Goal: Task Accomplishment & Management: Manage account settings

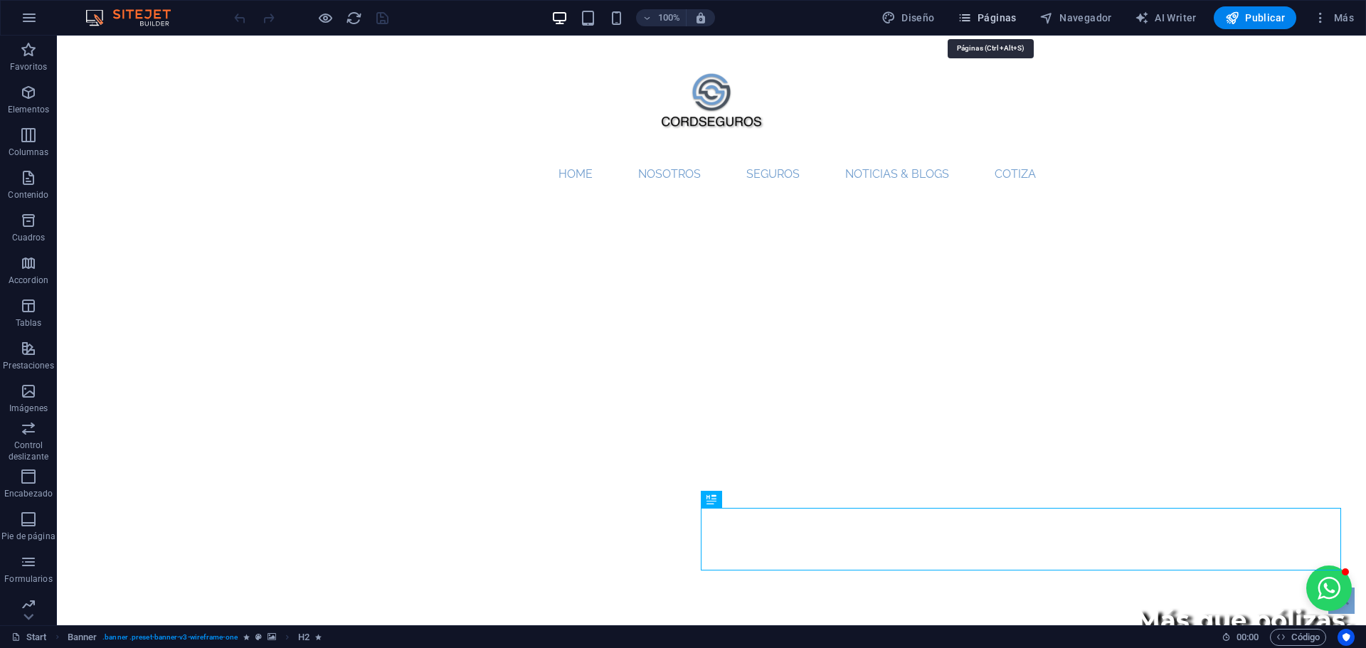
click at [995, 21] on span "Páginas" at bounding box center [987, 18] width 59 height 14
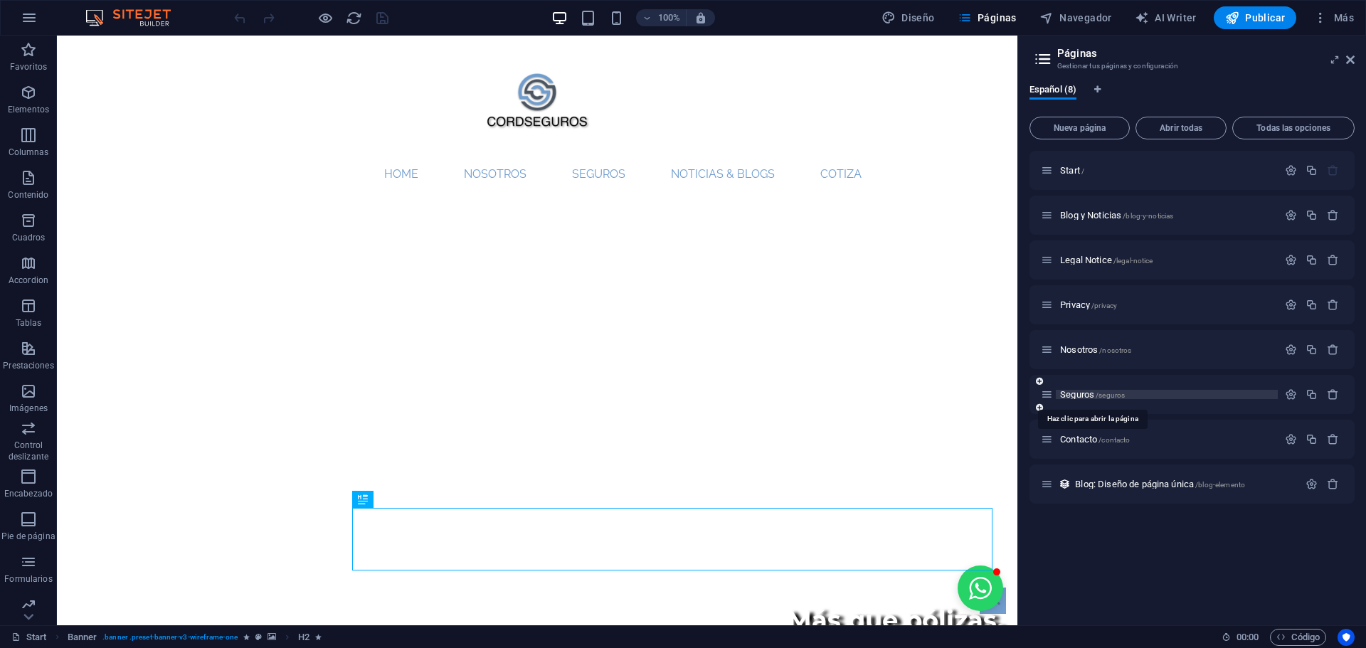
click at [1092, 394] on span "Seguros /seguros" at bounding box center [1092, 394] width 65 height 11
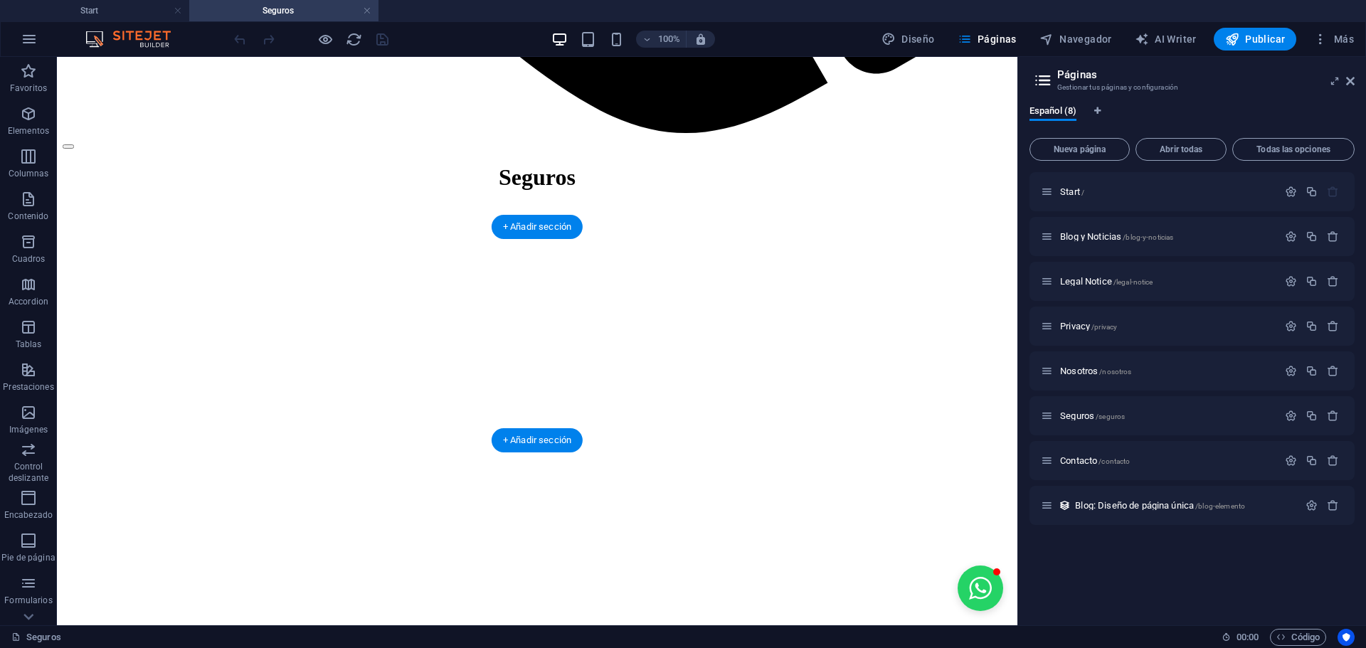
scroll to position [1566, 0]
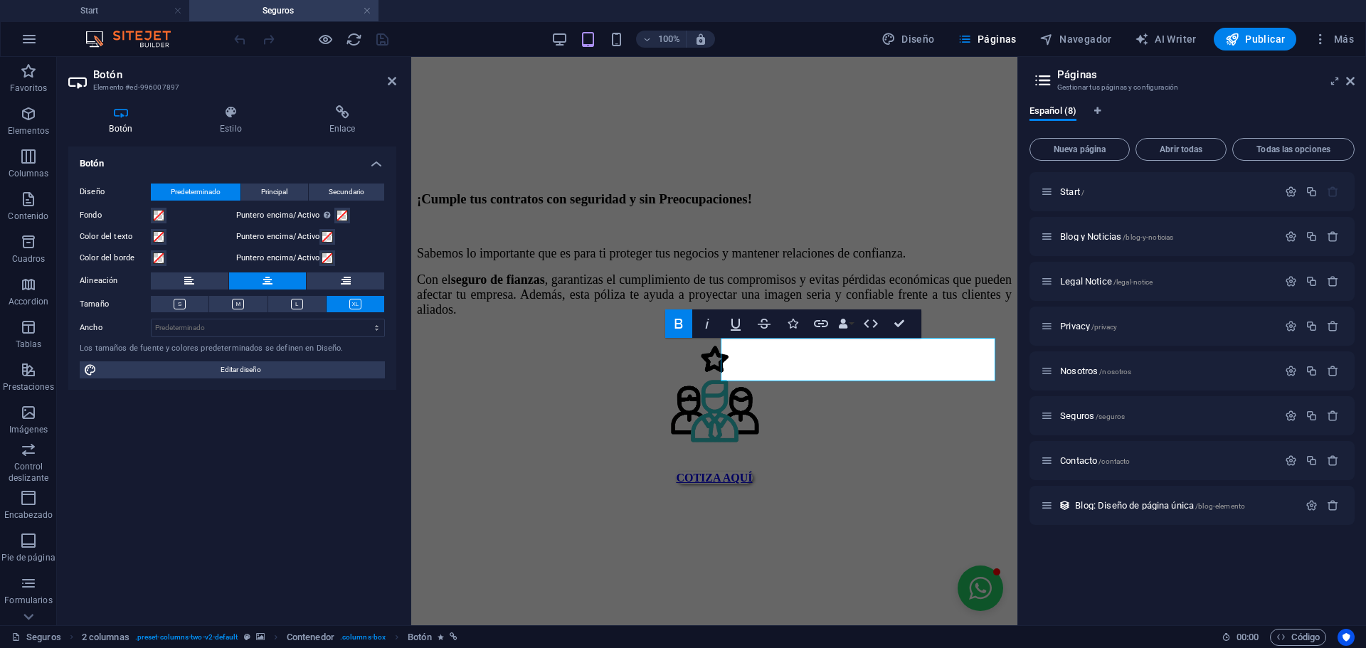
scroll to position [1562, 0]
click at [329, 130] on h4 "Enlace" at bounding box center [342, 120] width 108 height 30
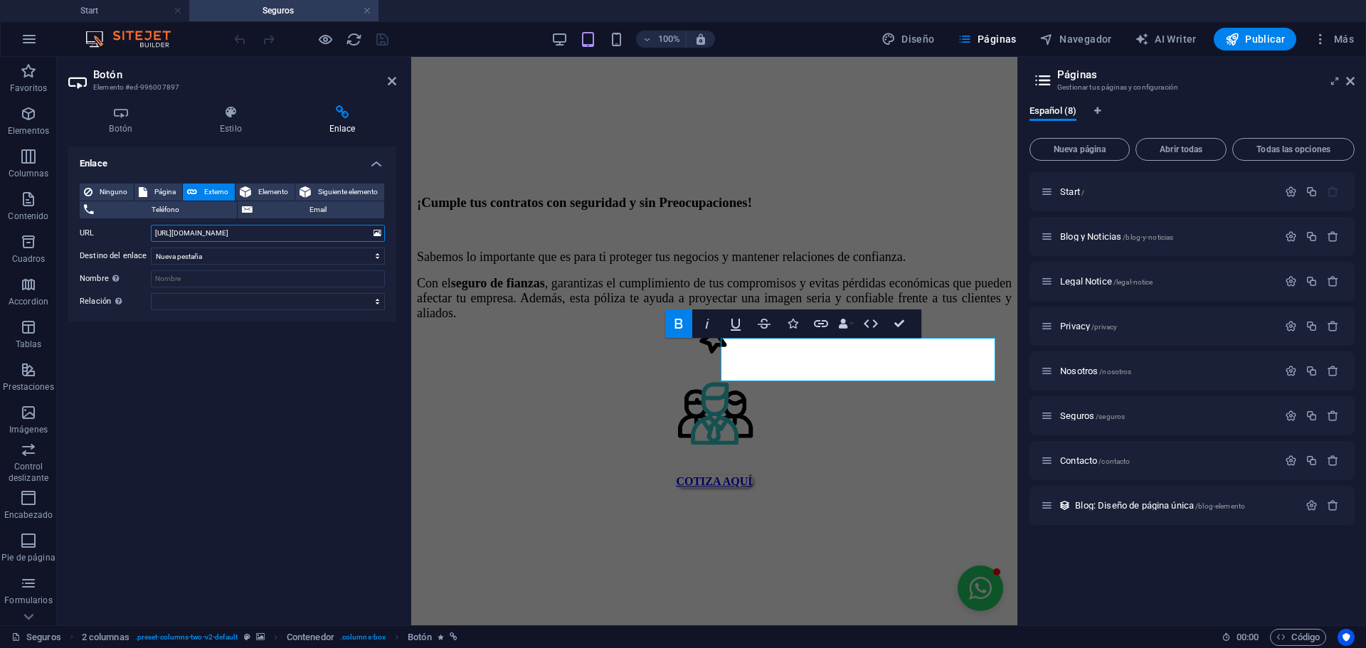
click at [280, 230] on input "[URL][DOMAIN_NAME]" at bounding box center [268, 233] width 234 height 17
click at [275, 231] on input "[URL][DOMAIN_NAME]" at bounding box center [268, 233] width 234 height 17
paste input "45pwwg"
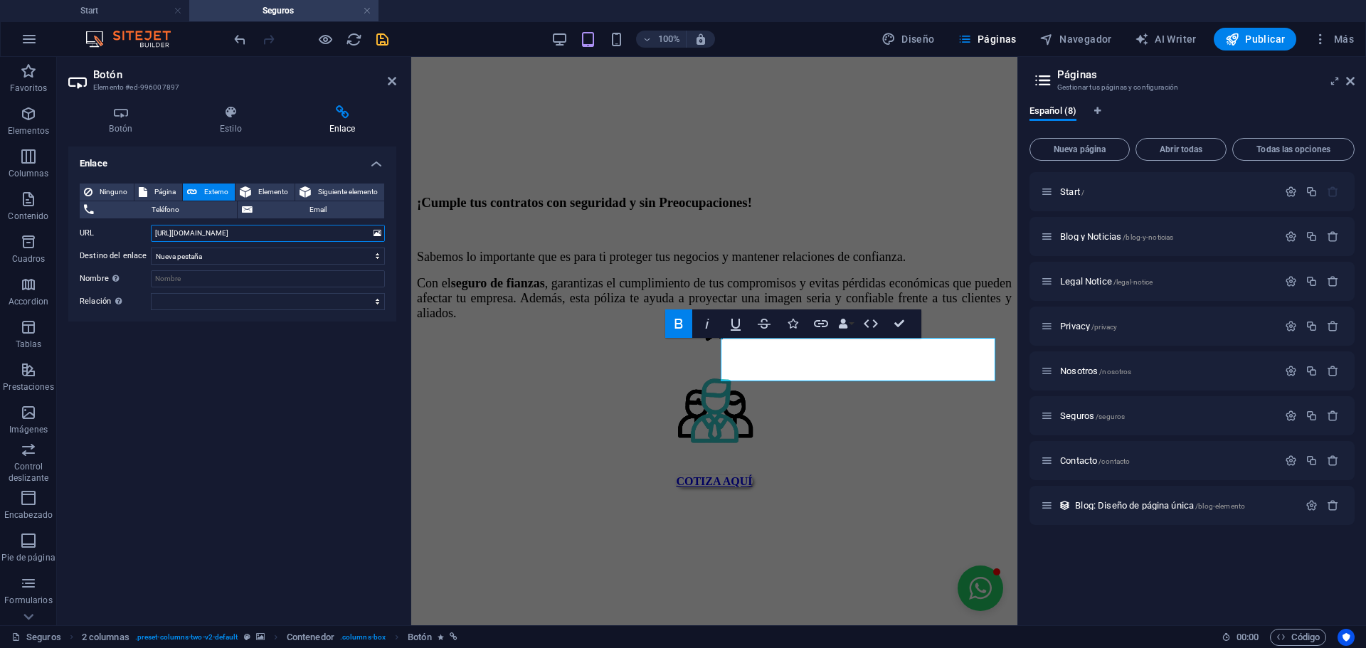
type input "[URL][DOMAIN_NAME]"
click at [384, 41] on icon "save" at bounding box center [382, 39] width 16 height 16
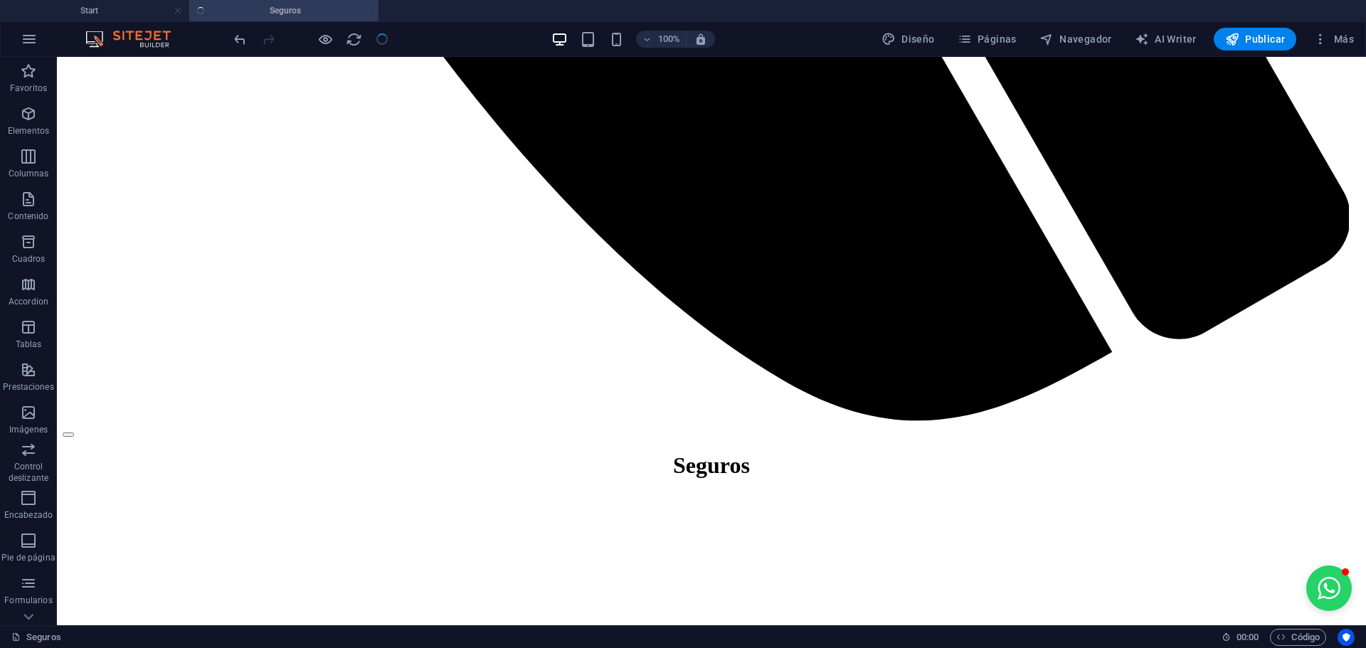
scroll to position [1568, 0]
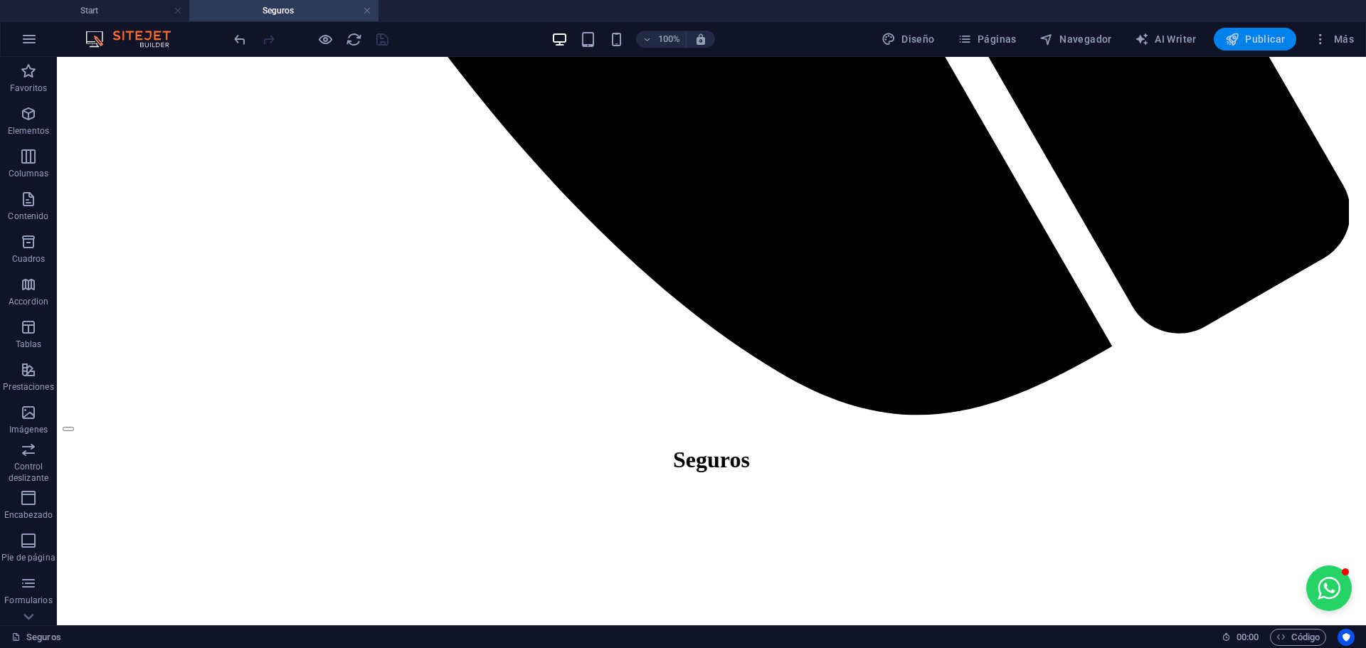
click at [1256, 37] on span "Publicar" at bounding box center [1255, 39] width 60 height 14
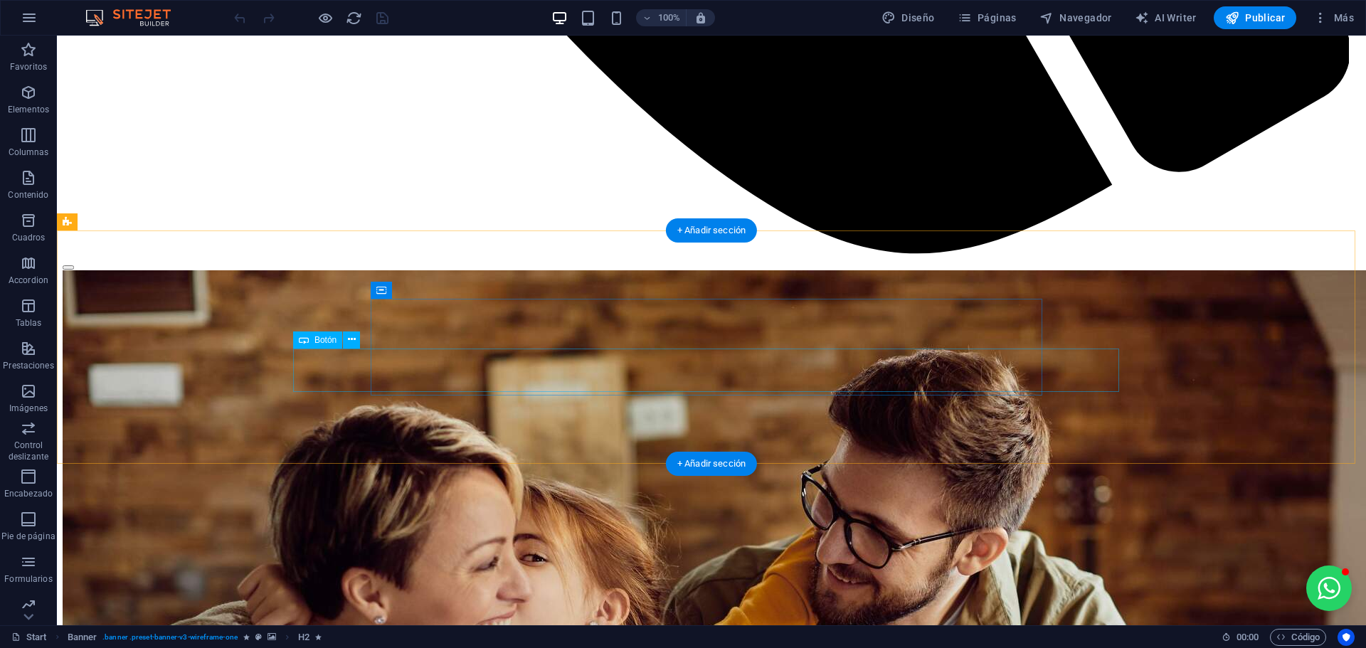
scroll to position [1423, 0]
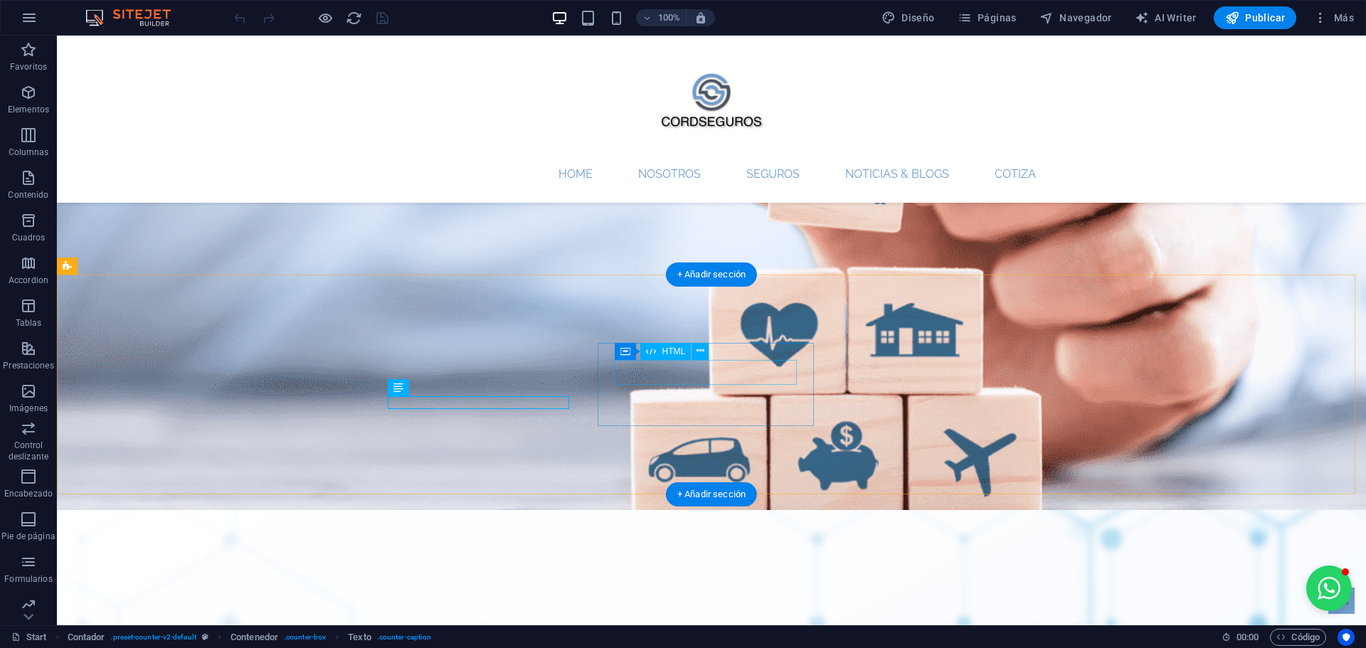
scroll to position [1392, 0]
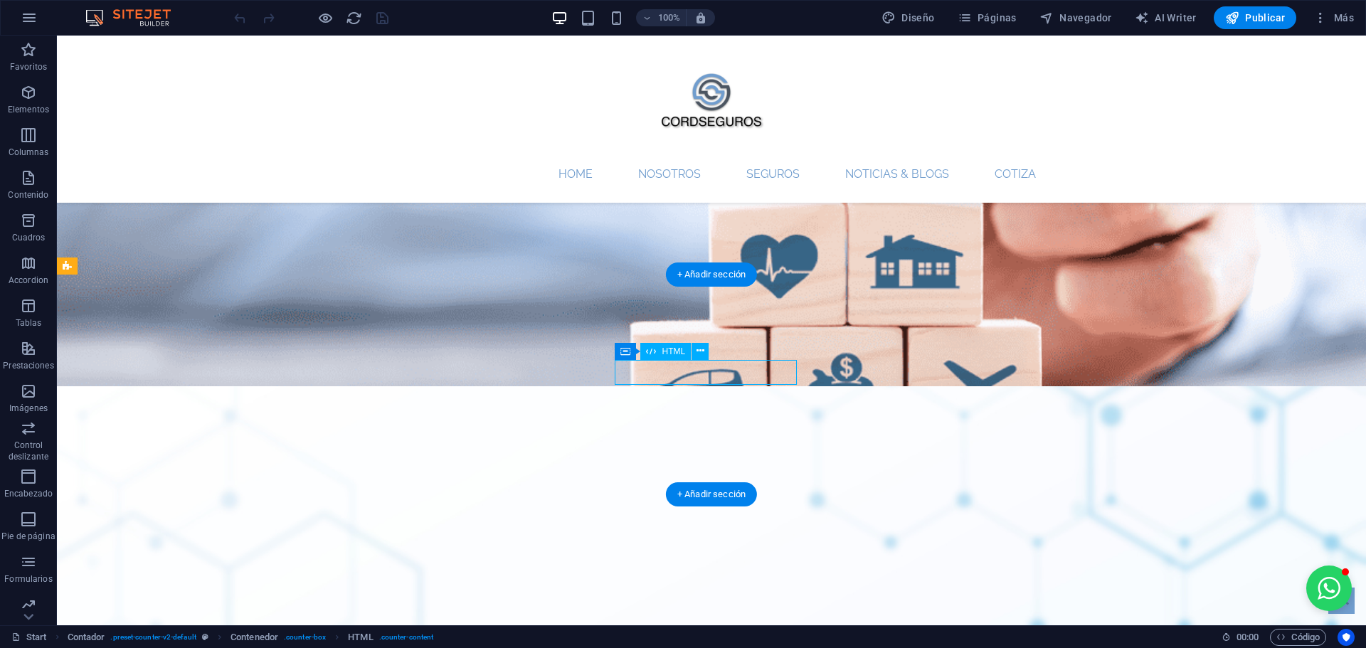
scroll to position [1292, 0]
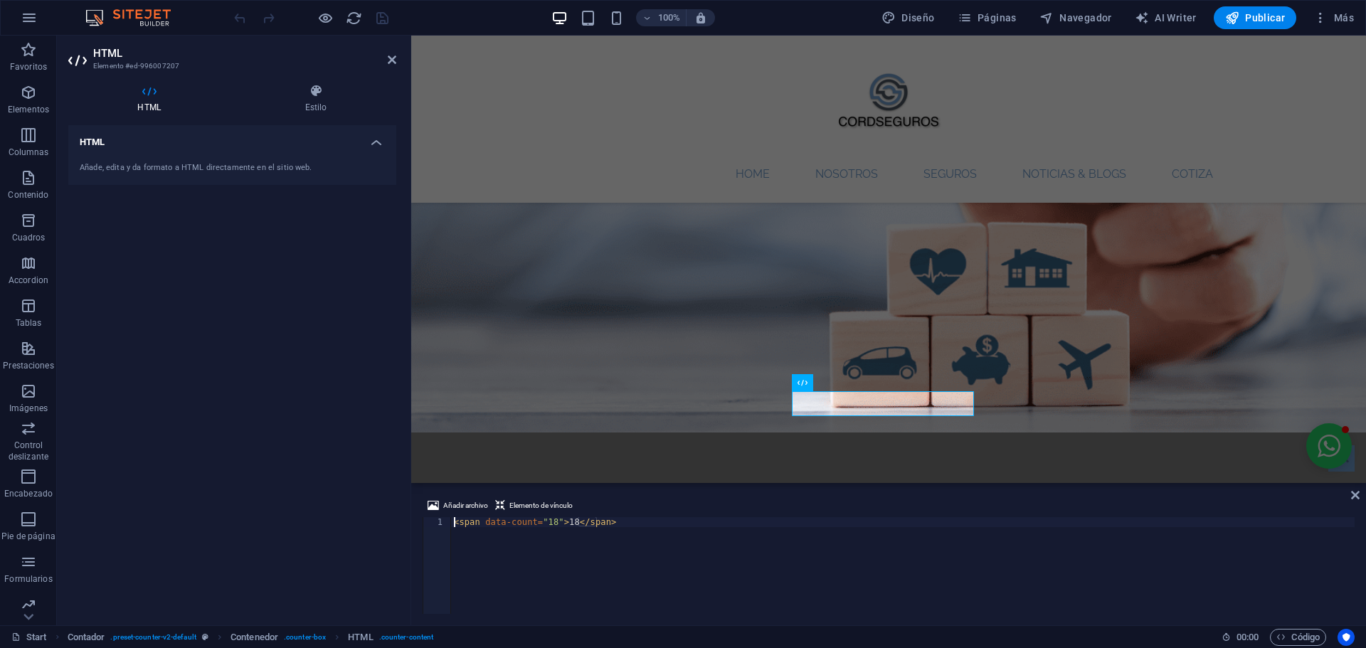
click at [194, 164] on div "Añade, edita y da formato a HTML directamente en el sitio web." at bounding box center [232, 168] width 305 height 12
click at [156, 146] on h4 "HTML" at bounding box center [232, 138] width 328 height 26
click at [156, 146] on h4 "HTML" at bounding box center [232, 142] width 328 height 34
click at [549, 528] on div "< span data-count = "18" > 18 </ span >" at bounding box center [903, 575] width 904 height 117
click at [549, 524] on div "< span data-count = "18" > 18 </ span >" at bounding box center [903, 575] width 904 height 117
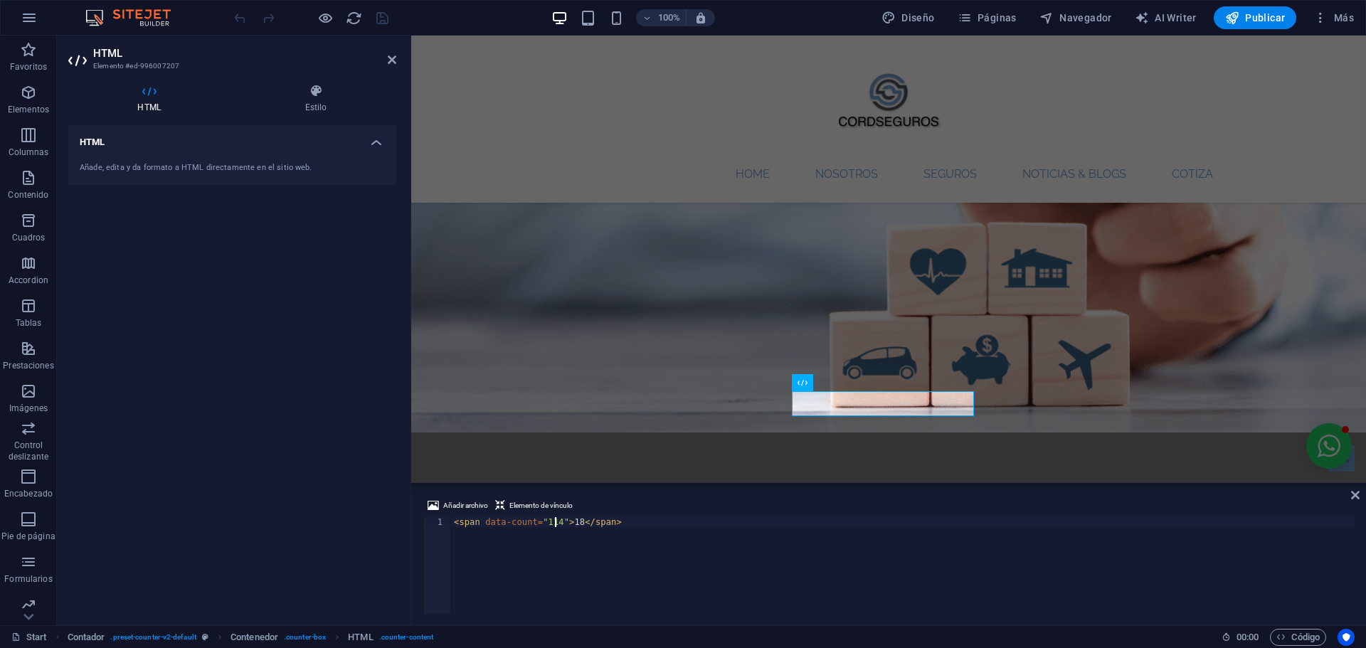
scroll to position [0, 9]
type textarea "<span data-count="1140">18</span>"
click at [280, 395] on div "HTML Añade, edita y da formato a HTML directamente en el sitio web." at bounding box center [232, 369] width 328 height 489
click at [703, 529] on div "< span data-count = "1140" > 18 </ span >" at bounding box center [903, 575] width 904 height 117
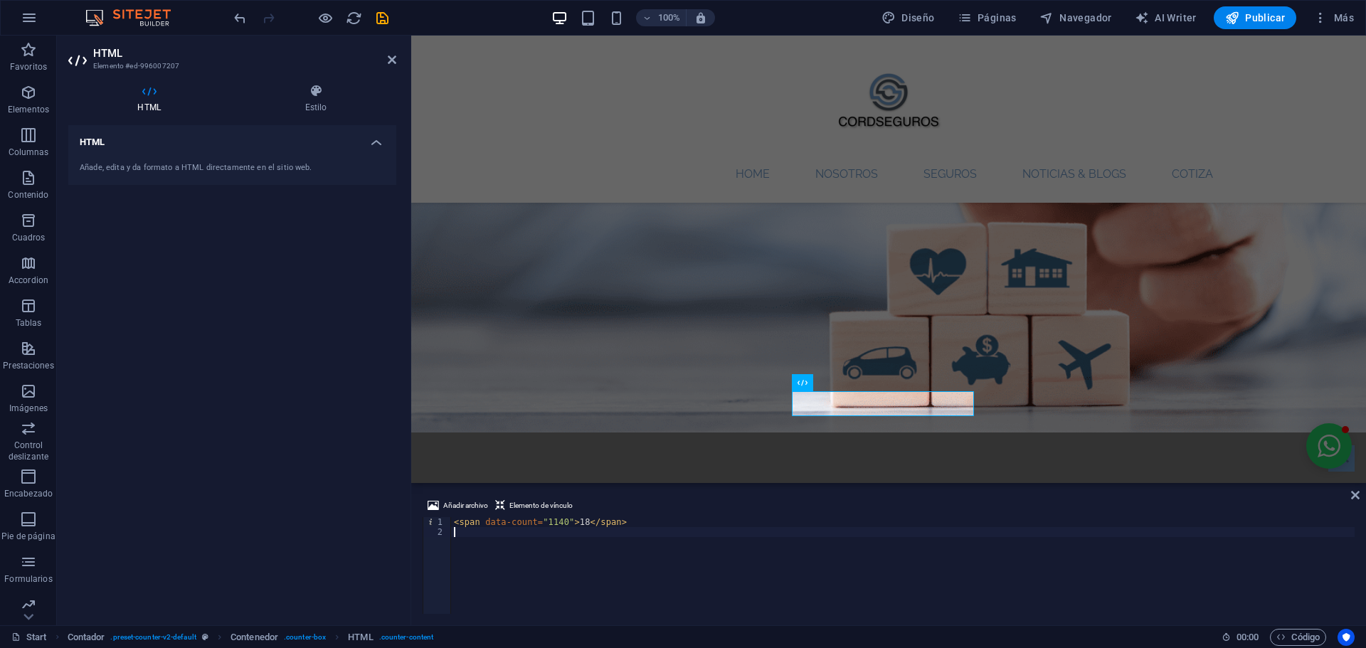
click at [577, 524] on div "< span data-count = "1140" > 18 </ span >" at bounding box center [903, 575] width 904 height 117
type textarea "<span data-count="1140">1140</span>"
click at [1358, 492] on icon at bounding box center [1355, 495] width 9 height 11
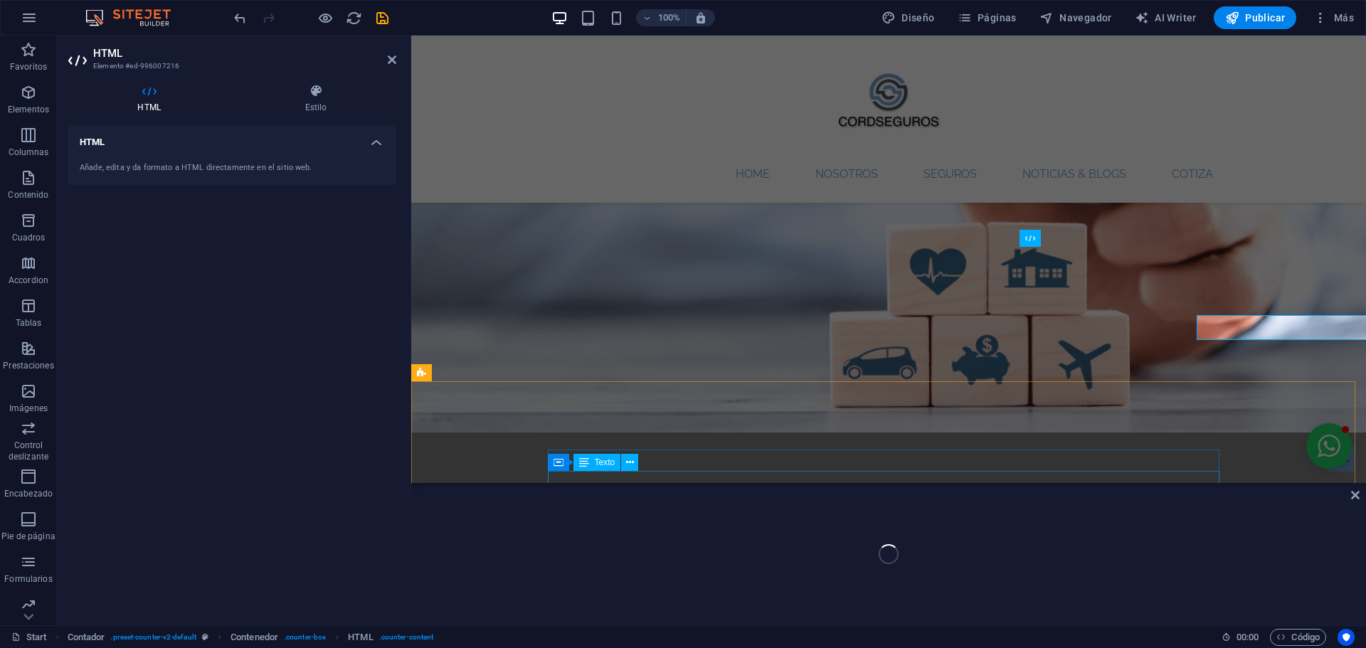
scroll to position [1437, 0]
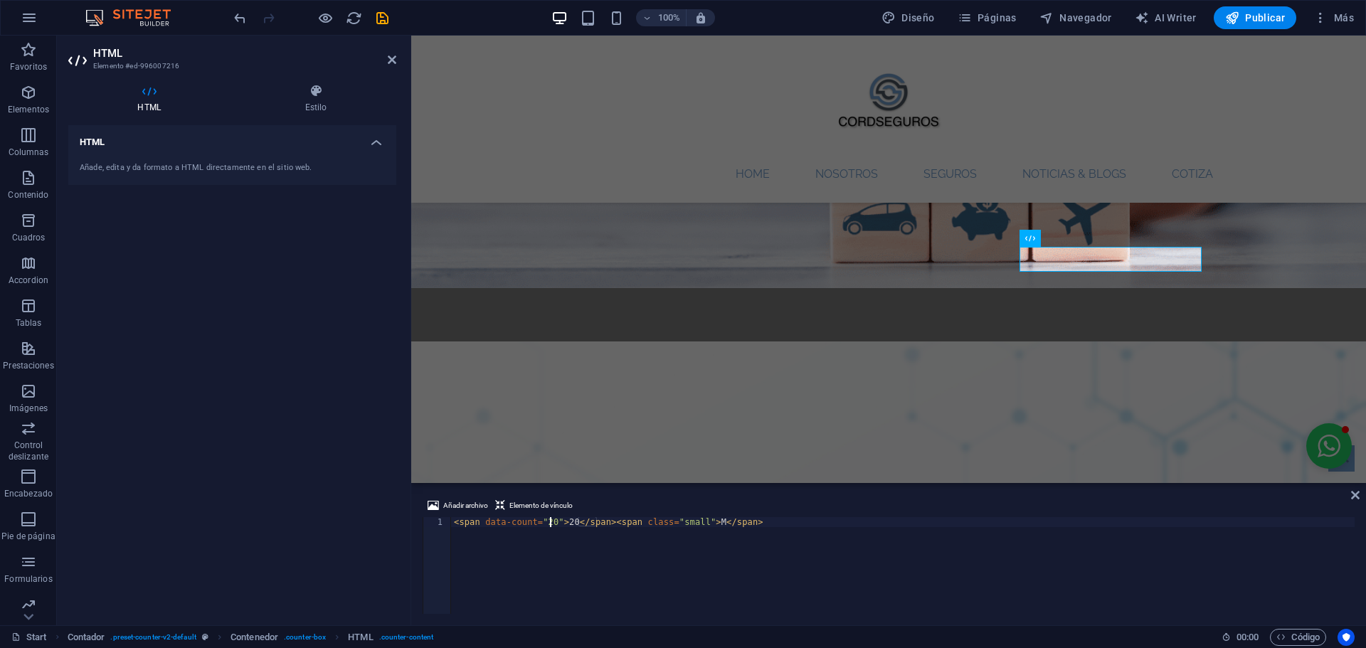
click at [550, 520] on div "< span data-count = "20" > 20 </ span > < span class = "small" > M </ span >" at bounding box center [903, 575] width 904 height 117
type textarea "<span data-count="74">74</span><span class="small"> M</span>"
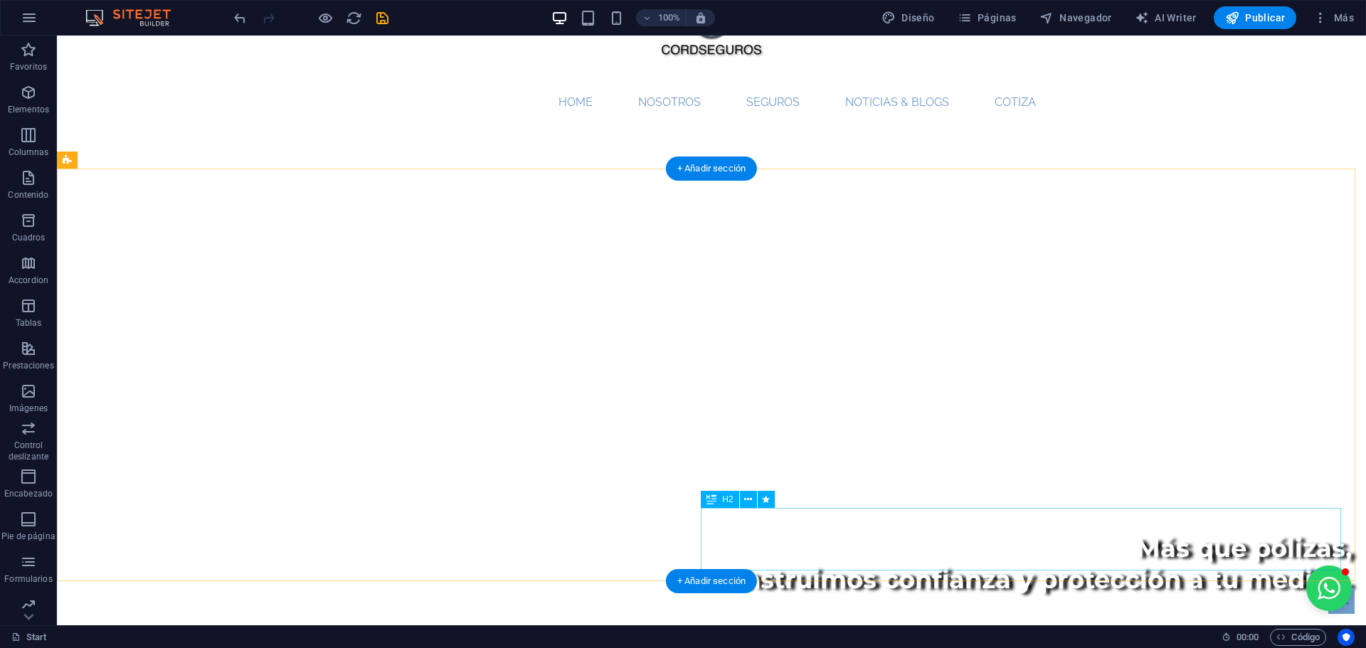
scroll to position [0, 0]
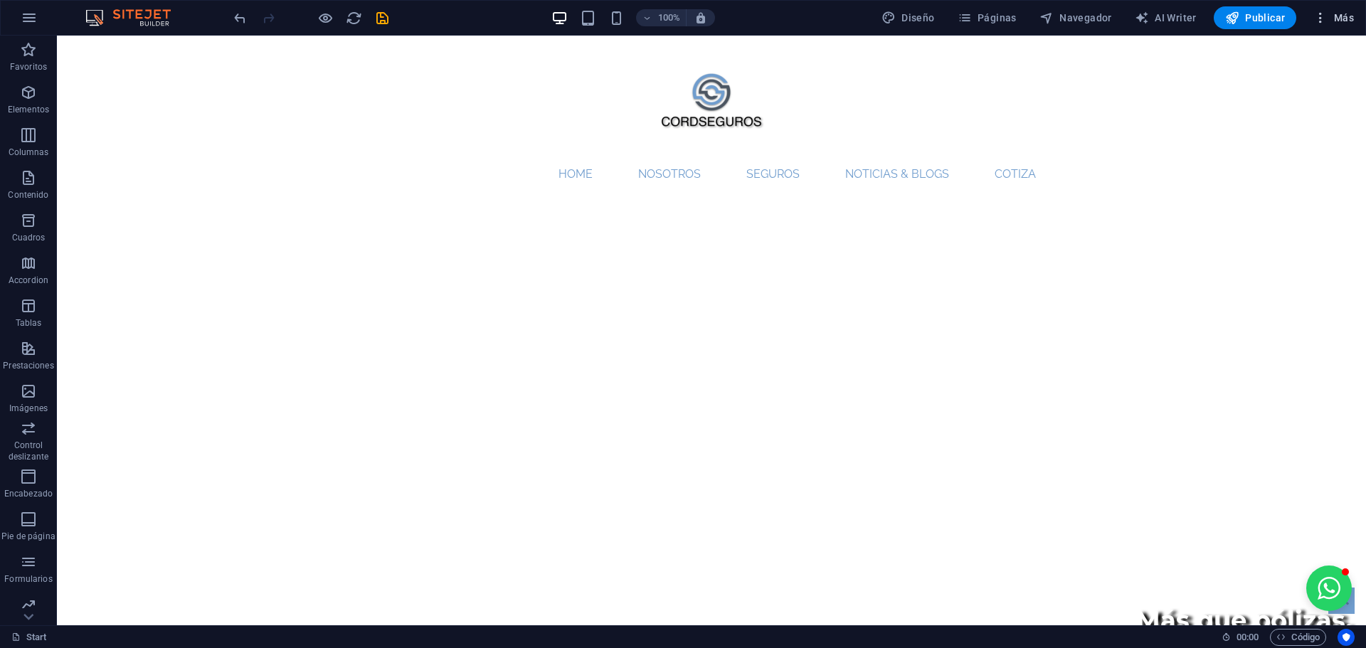
click at [1332, 17] on span "Más" at bounding box center [1334, 18] width 41 height 14
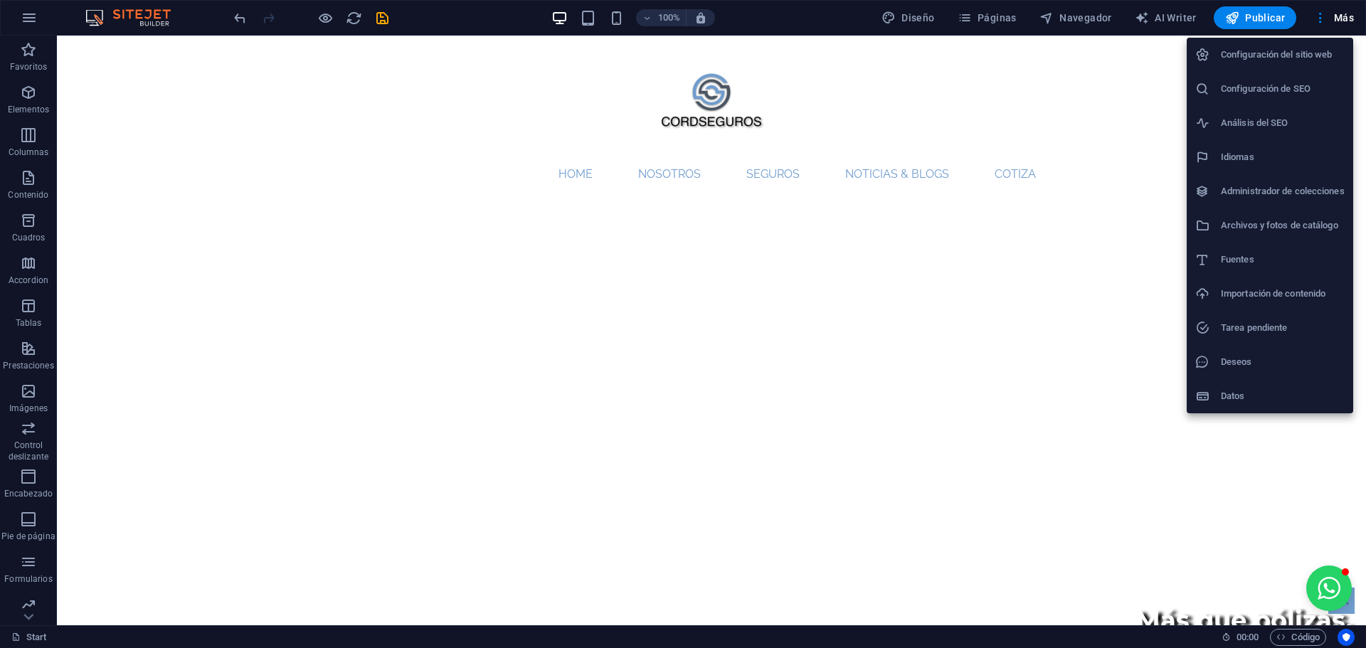
click at [495, 157] on div at bounding box center [683, 324] width 1366 height 648
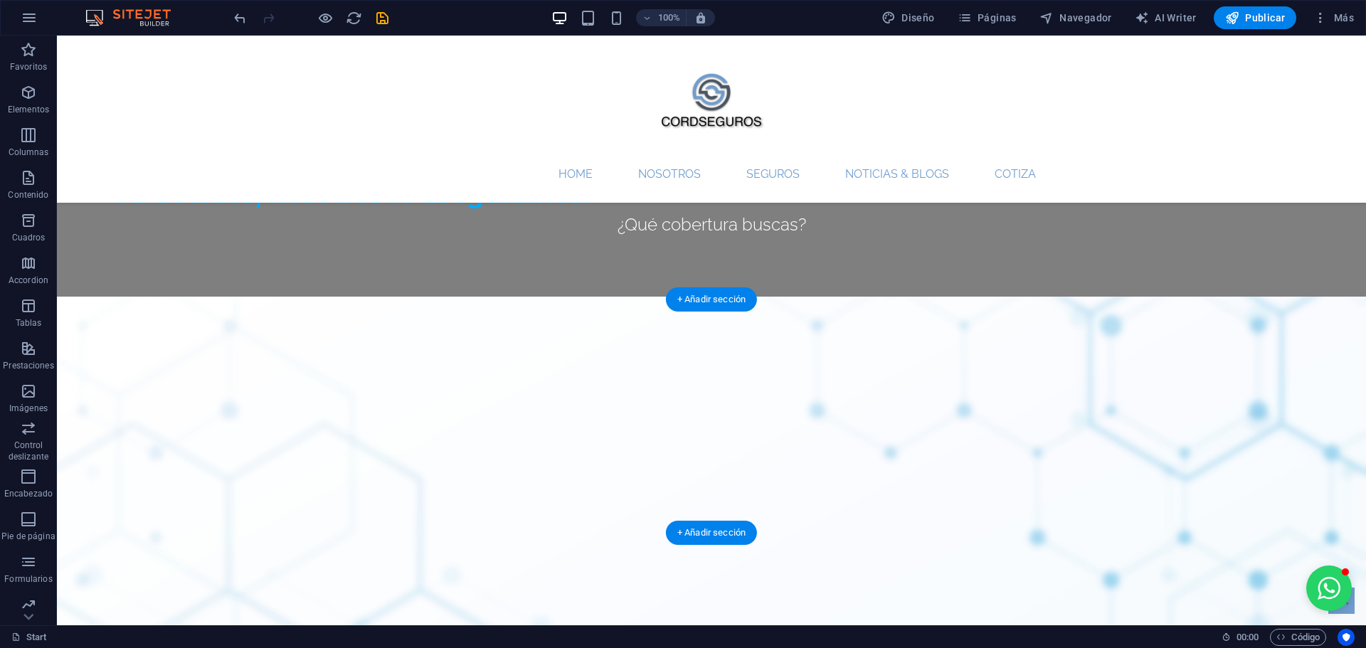
scroll to position [1352, 0]
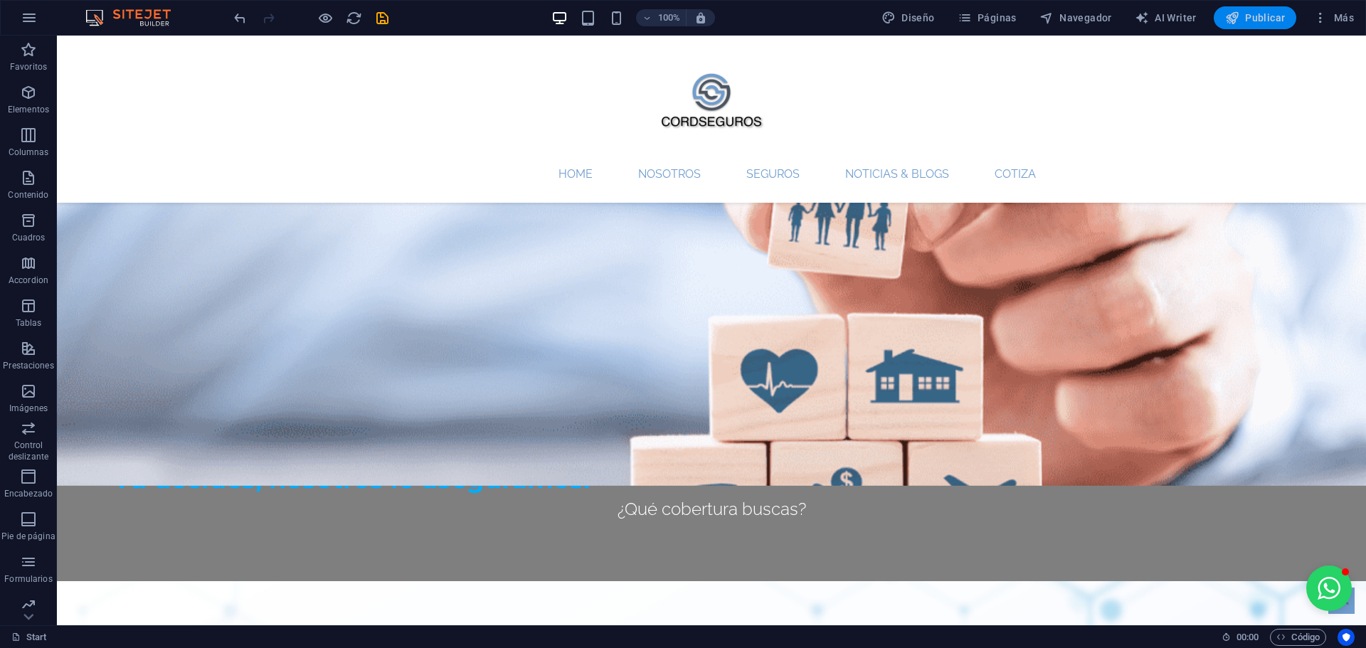
click at [1247, 23] on span "Publicar" at bounding box center [1255, 18] width 60 height 14
checkbox input "false"
